Goal: Check status: Check status

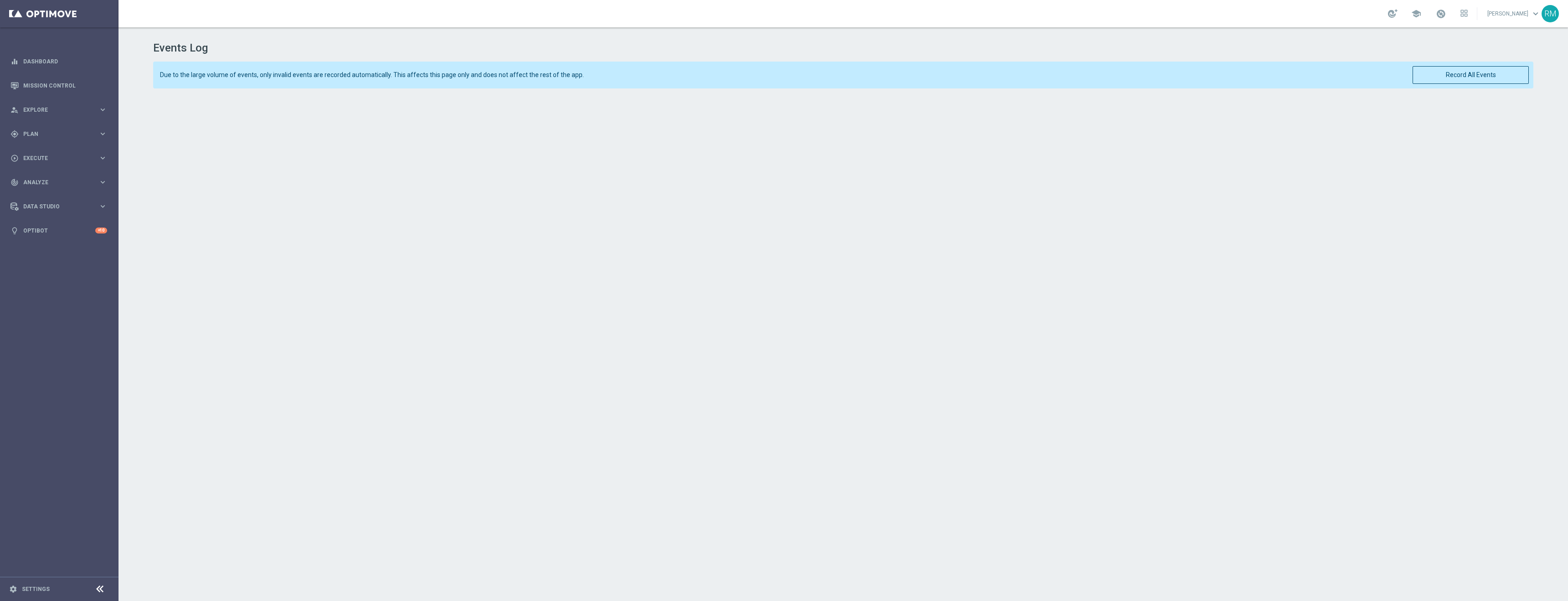
click at [1483, 37] on header "Events Log" at bounding box center [843, 41] width 1380 height 27
click at [1485, 80] on button "Record All Events" at bounding box center [1470, 75] width 116 height 18
click at [1503, 75] on button "Record All Events" at bounding box center [1470, 75] width 116 height 18
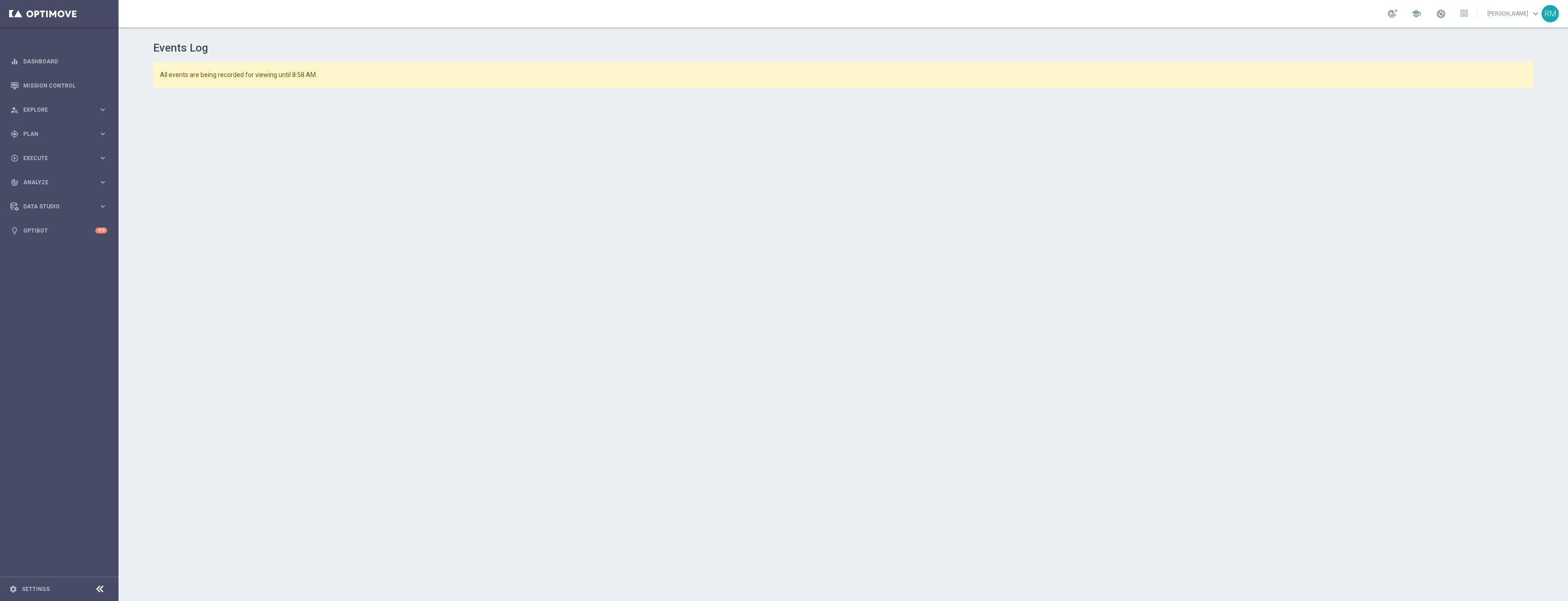
click at [1017, 36] on header "Events Log" at bounding box center [843, 41] width 1380 height 27
